Goal: Find specific page/section: Find specific page/section

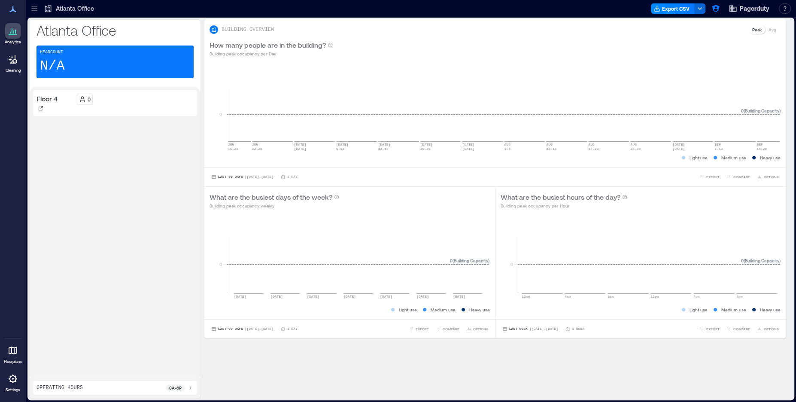
click at [8, 345] on icon at bounding box center [13, 350] width 10 height 10
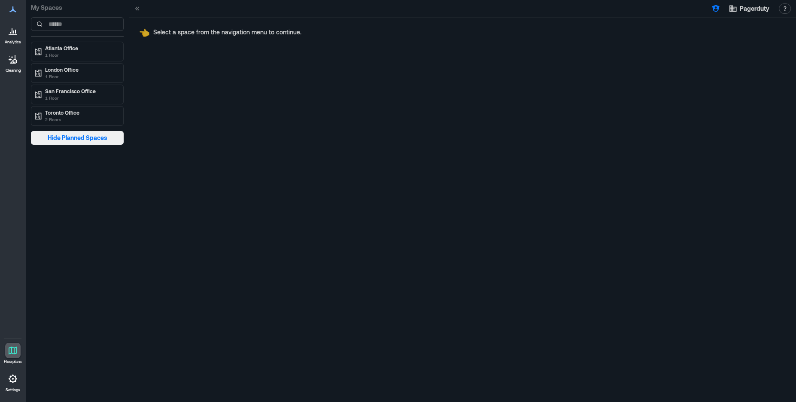
click at [79, 138] on span "Hide Planned Spaces" at bounding box center [78, 138] width 60 height 9
click at [79, 138] on span "Show Planned Spaces" at bounding box center [77, 138] width 62 height 9
click at [84, 97] on p "1 Floor" at bounding box center [81, 97] width 72 height 7
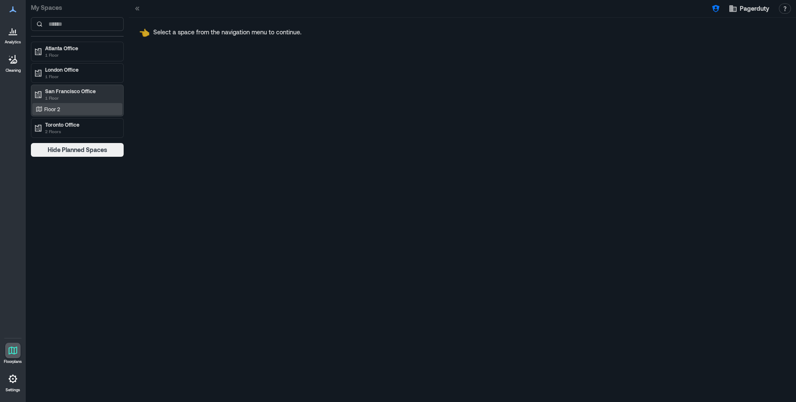
click at [70, 109] on div "Floor 2" at bounding box center [75, 109] width 83 height 9
